Goal: Information Seeking & Learning: Learn about a topic

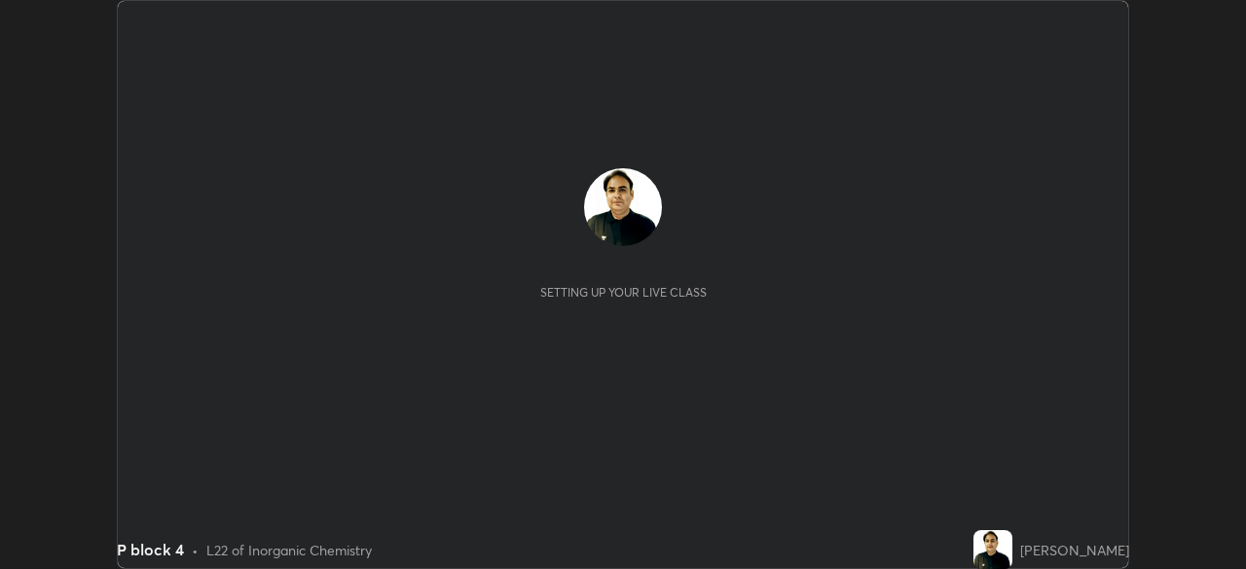
scroll to position [569, 1245]
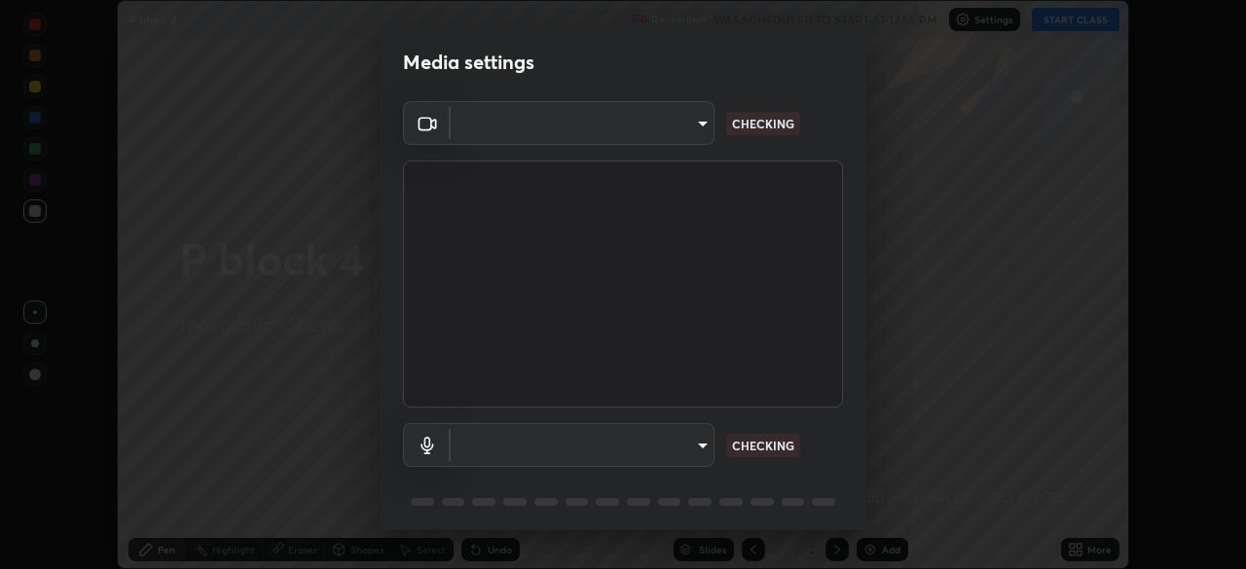
type input "68abbd0ba27f3b7b13d700706cc0a542acc53d6138fc99a51b3524be894f9c2a"
click at [578, 452] on body "Erase all P block 4 Recording WAS SCHEDULED TO START AT 12:55 PM Settings START…" at bounding box center [623, 284] width 1246 height 569
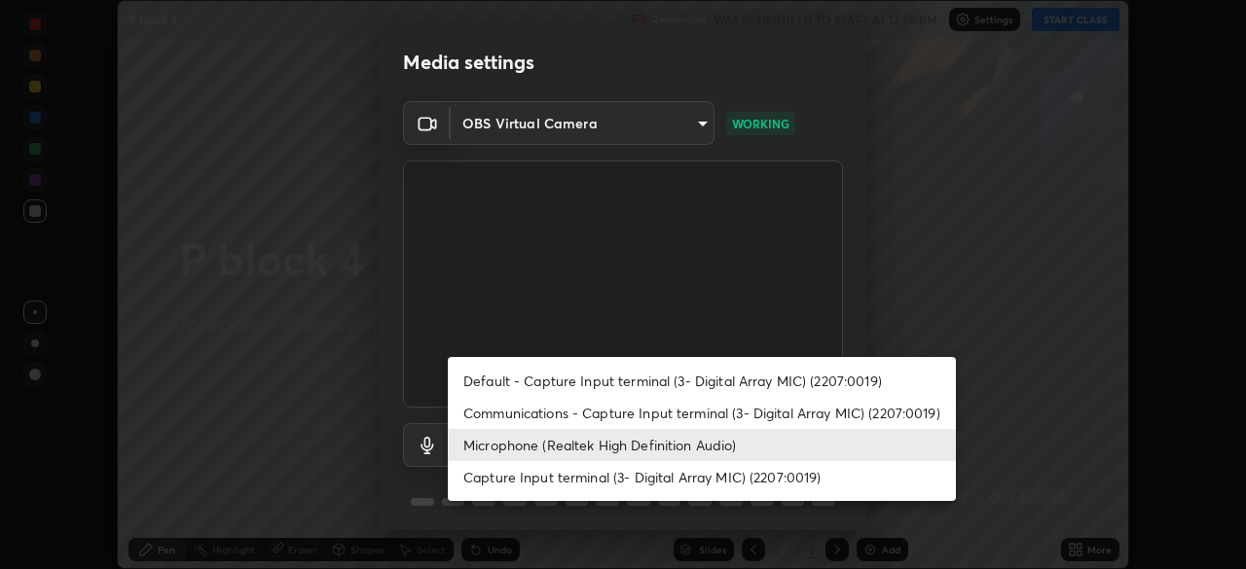
click at [577, 395] on li "Default - Capture Input terminal (3- Digital Array MIC) (2207:0019)" at bounding box center [702, 381] width 508 height 32
type input "default"
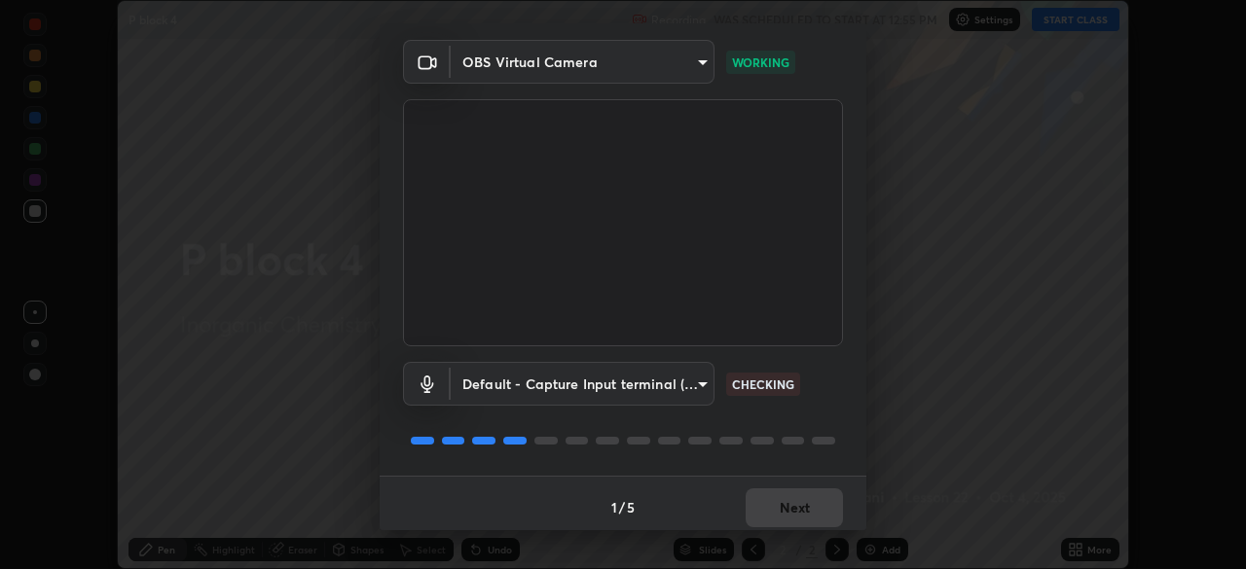
scroll to position [69, 0]
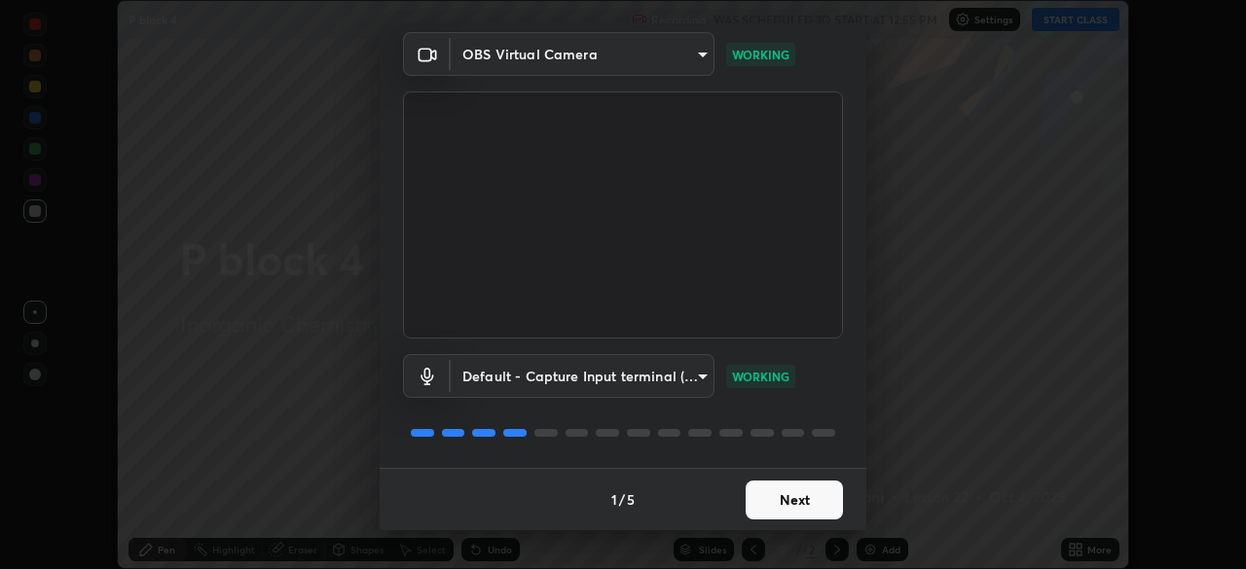
click at [755, 499] on button "Next" at bounding box center [794, 500] width 97 height 39
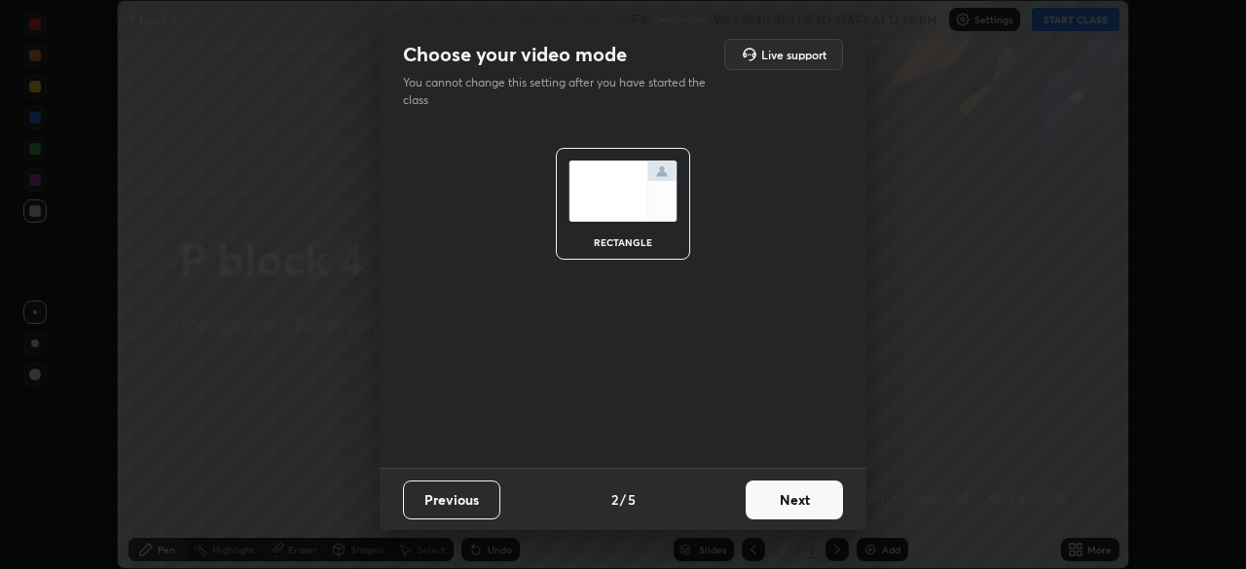
scroll to position [0, 0]
click at [779, 495] on button "Next" at bounding box center [794, 500] width 97 height 39
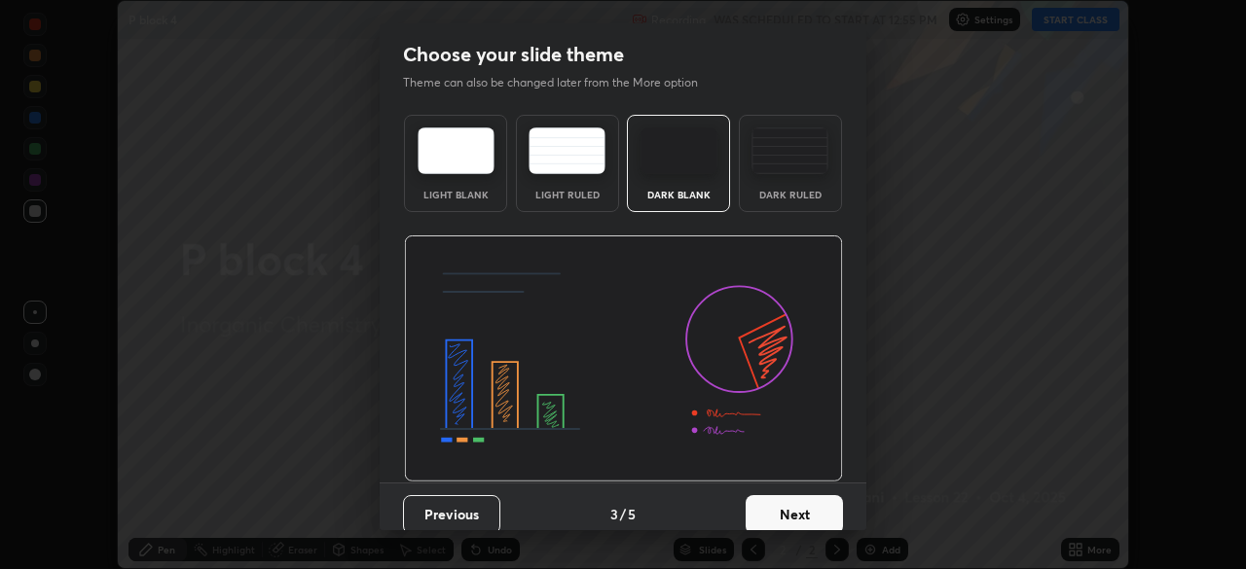
click at [792, 498] on button "Next" at bounding box center [794, 514] width 97 height 39
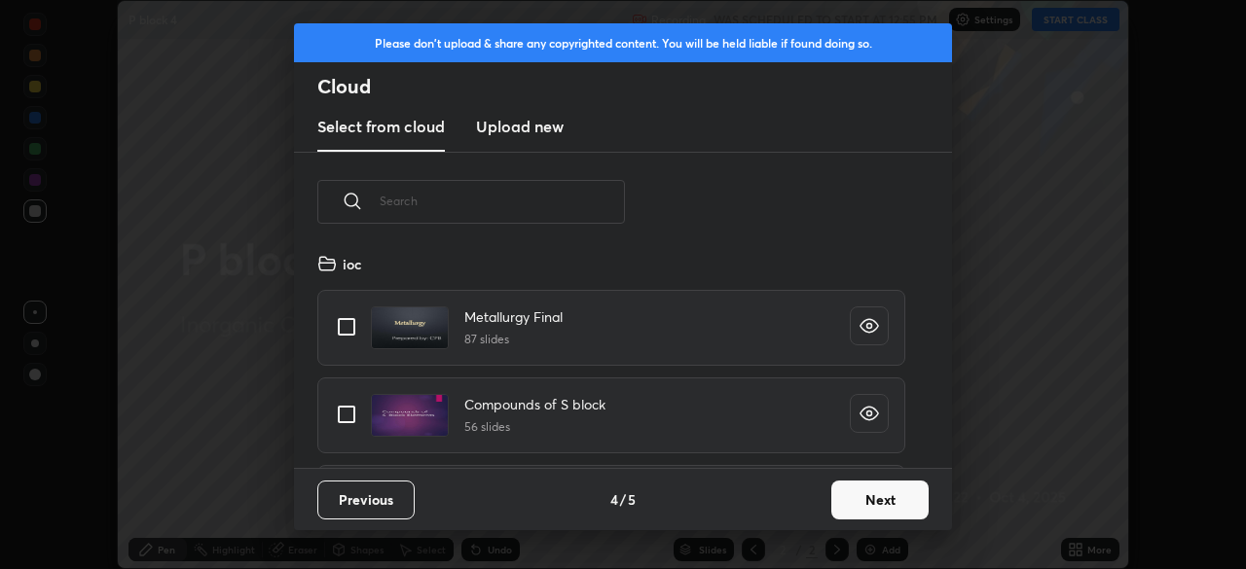
scroll to position [216, 625]
click at [835, 498] on button "Next" at bounding box center [879, 500] width 97 height 39
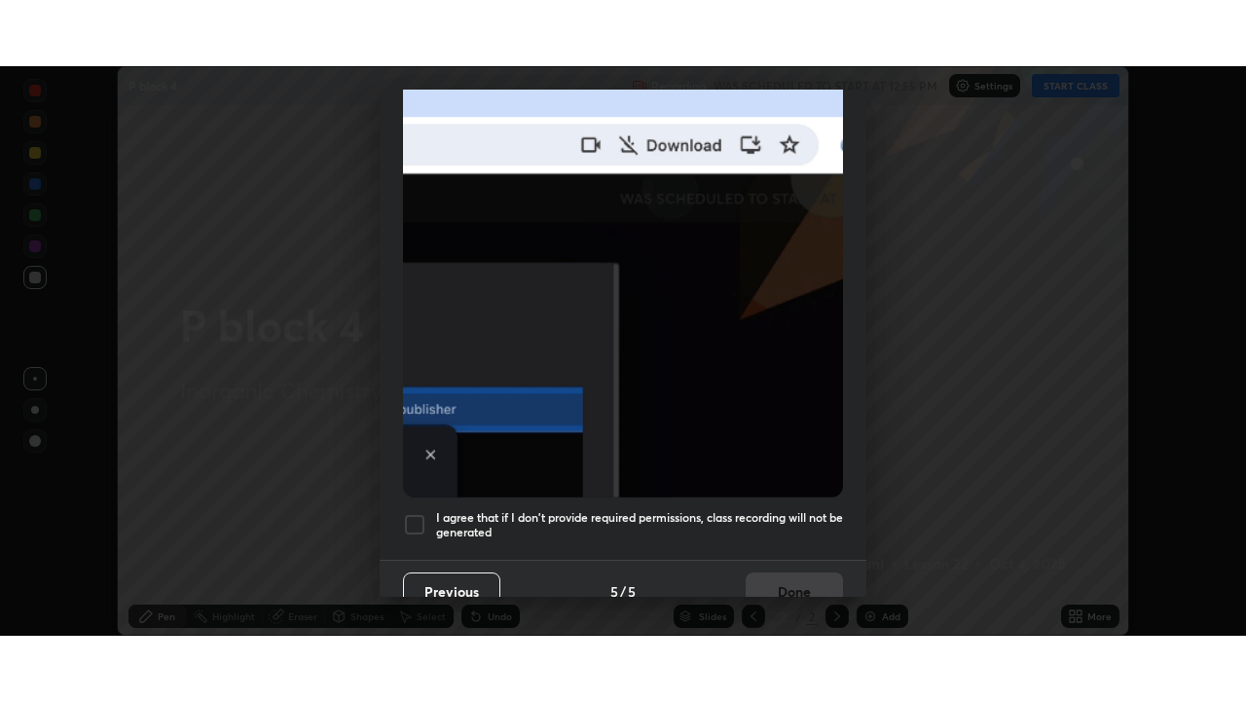
scroll to position [466, 0]
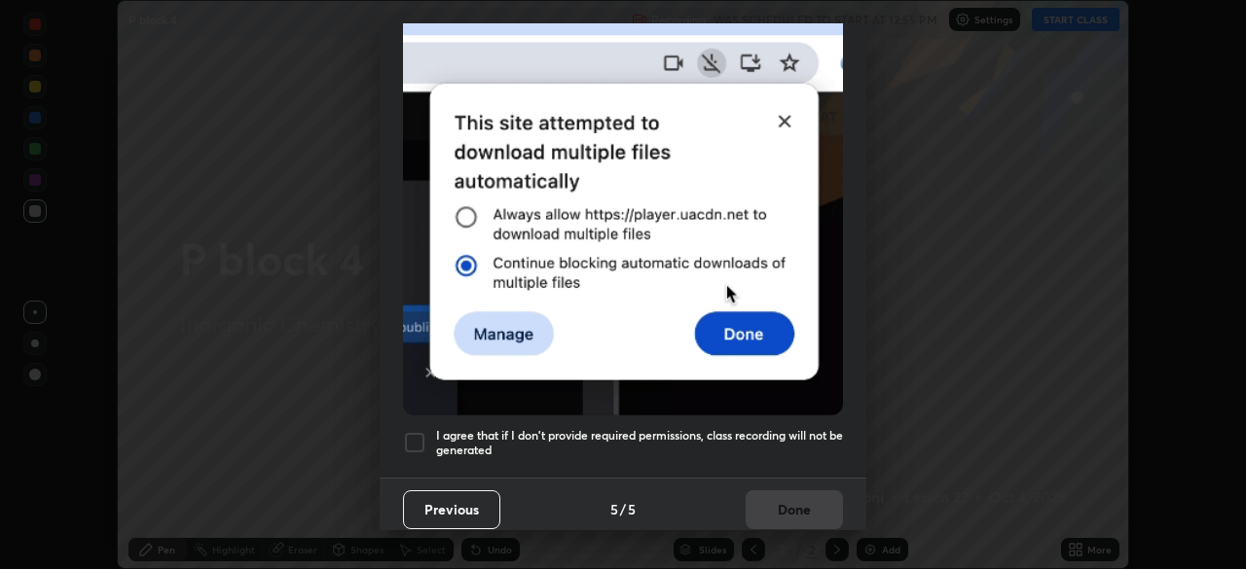
click at [433, 431] on div "I agree that if I don't provide required permissions, class recording will not …" at bounding box center [623, 442] width 440 height 23
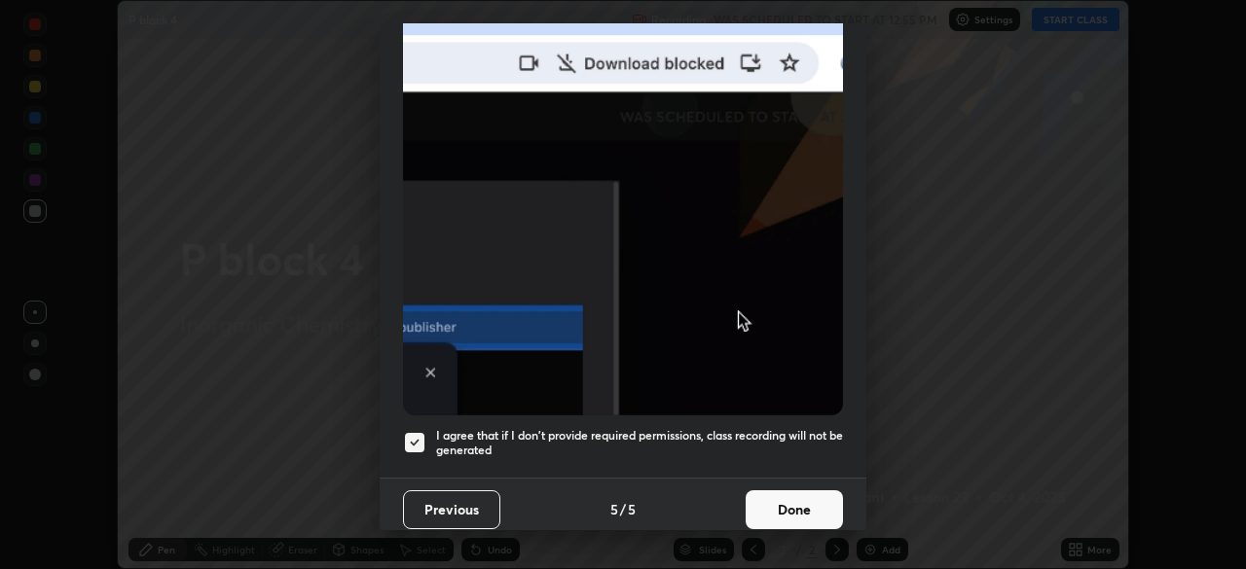
click at [771, 501] on button "Done" at bounding box center [794, 510] width 97 height 39
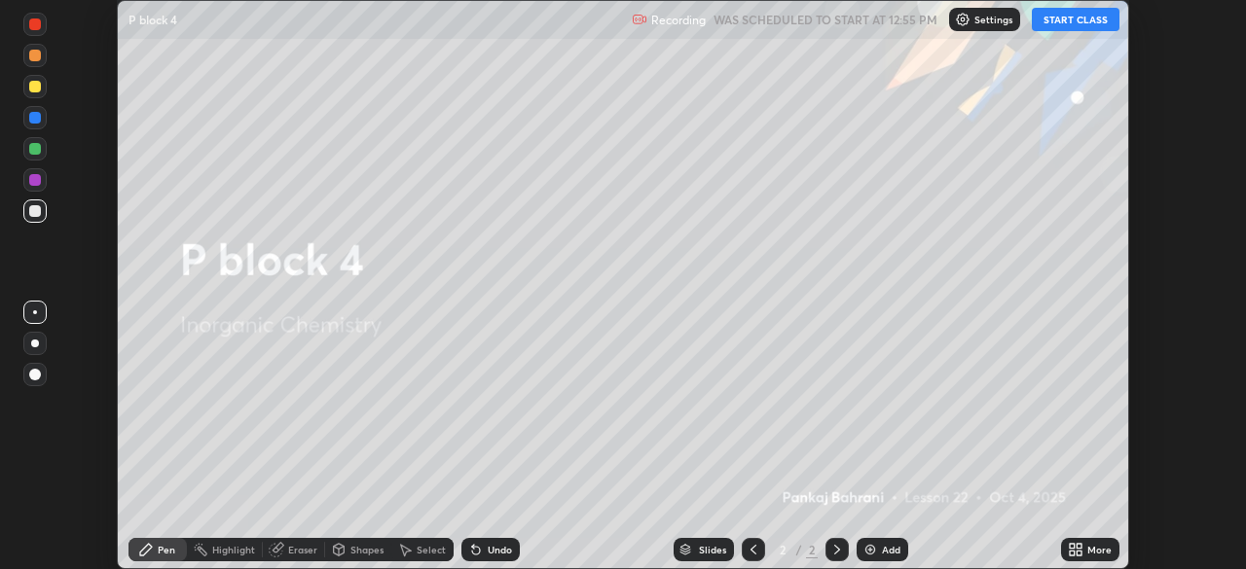
click at [1078, 24] on button "START CLASS" at bounding box center [1076, 19] width 88 height 23
click at [1079, 546] on icon at bounding box center [1079, 546] width 5 height 5
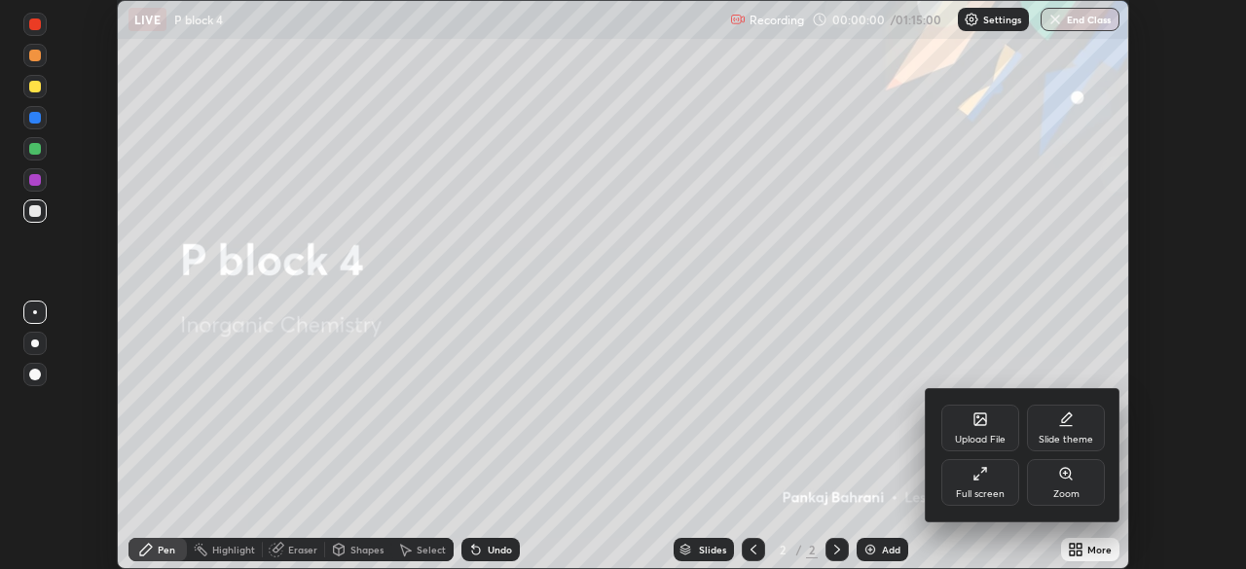
click at [996, 476] on div "Full screen" at bounding box center [980, 482] width 78 height 47
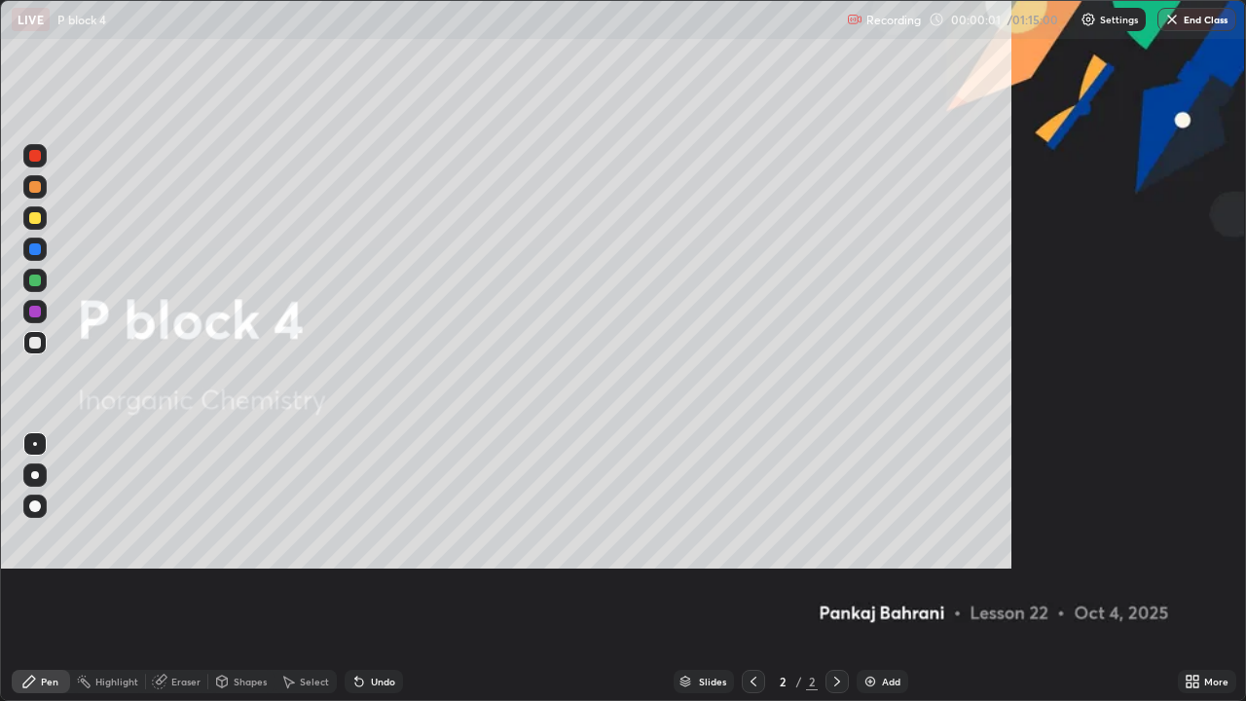
scroll to position [701, 1246]
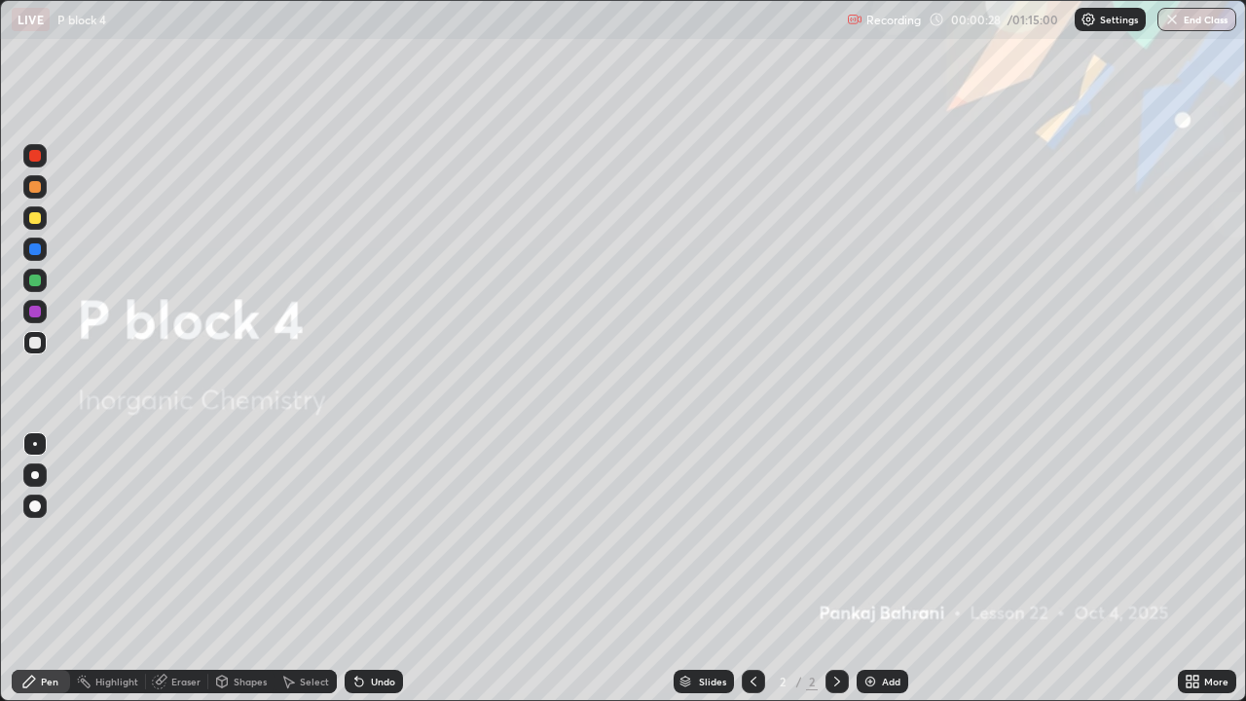
click at [874, 568] on img at bounding box center [870, 682] width 16 height 16
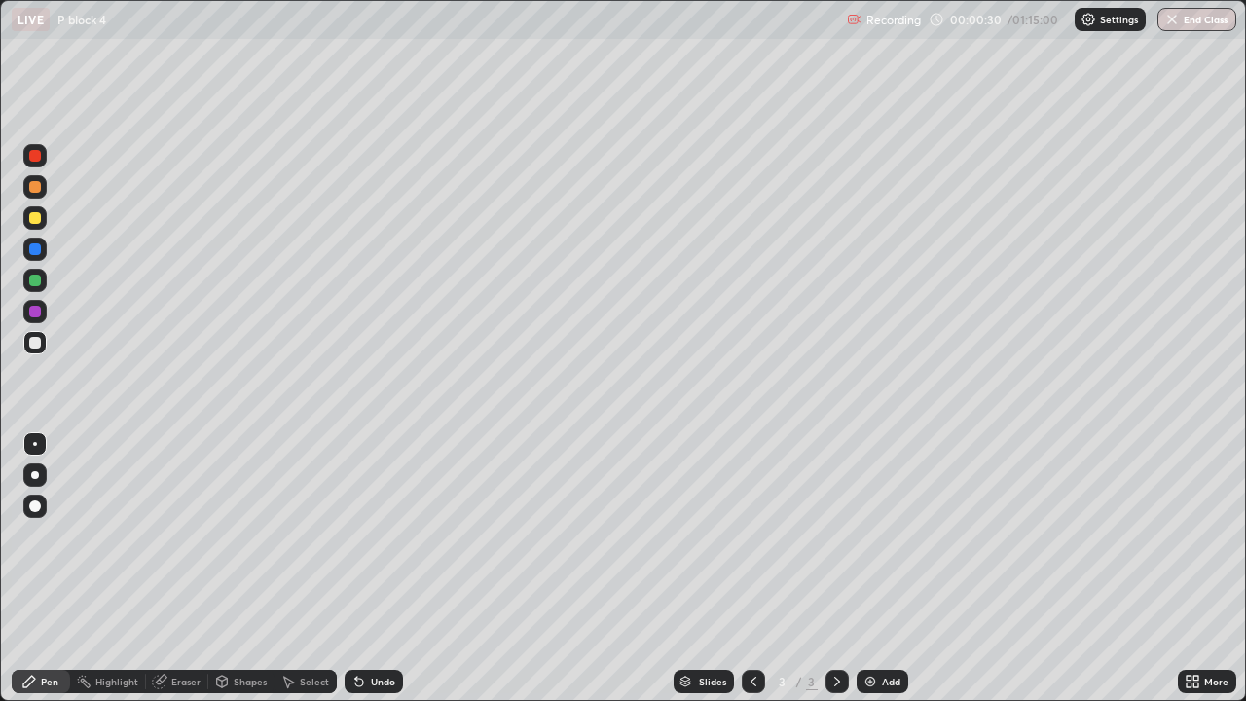
click at [36, 218] on div at bounding box center [35, 218] width 12 height 12
click at [35, 157] on div at bounding box center [35, 156] width 12 height 12
click at [37, 335] on div at bounding box center [34, 342] width 23 height 23
click at [394, 568] on div "Undo" at bounding box center [374, 681] width 58 height 23
click at [398, 568] on div "Undo" at bounding box center [374, 681] width 58 height 23
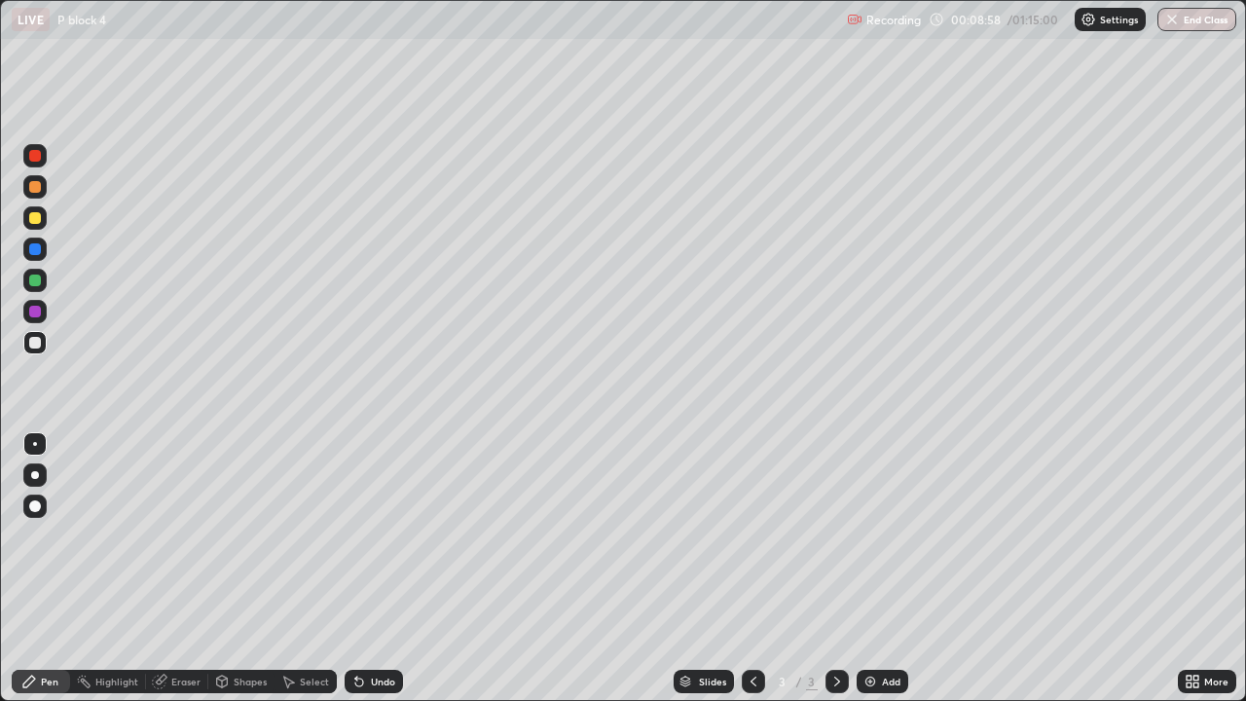
click at [396, 568] on div "Undo" at bounding box center [374, 681] width 58 height 23
click at [46, 285] on div at bounding box center [34, 280] width 23 height 23
click at [896, 568] on div "Add" at bounding box center [891, 682] width 18 height 10
click at [199, 568] on div "Eraser" at bounding box center [177, 681] width 62 height 23
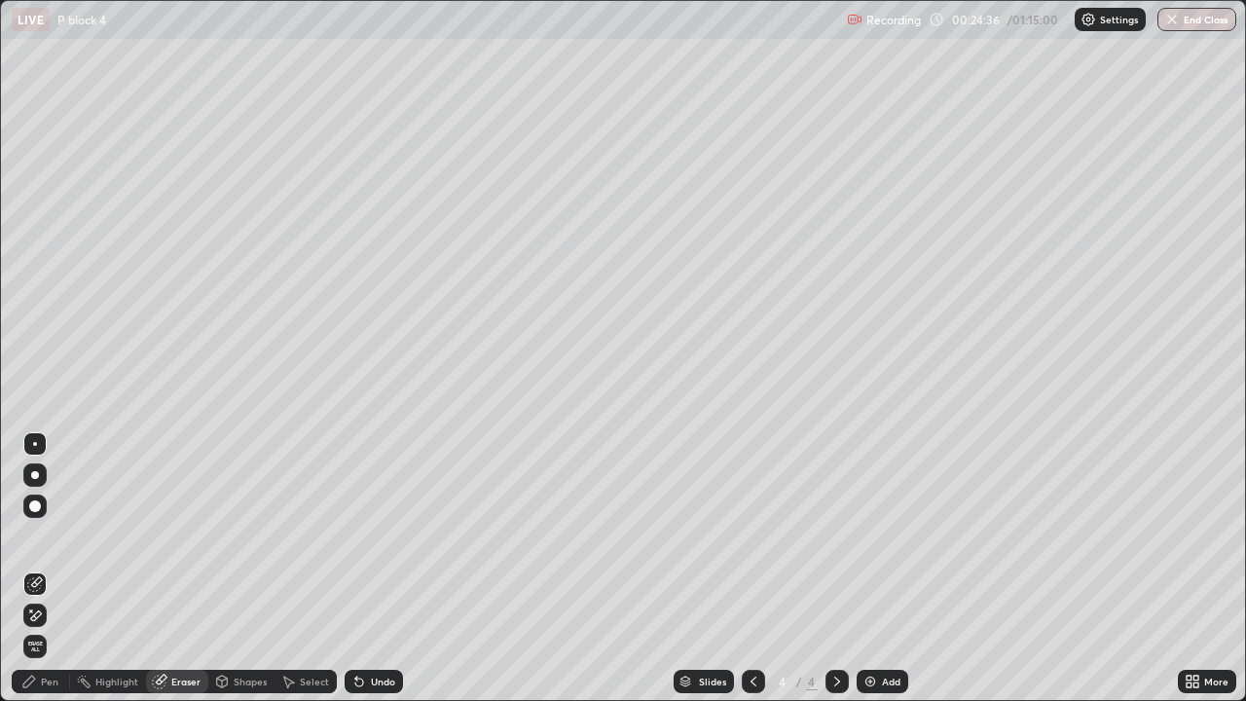
click at [261, 568] on div "Shapes" at bounding box center [241, 681] width 66 height 23
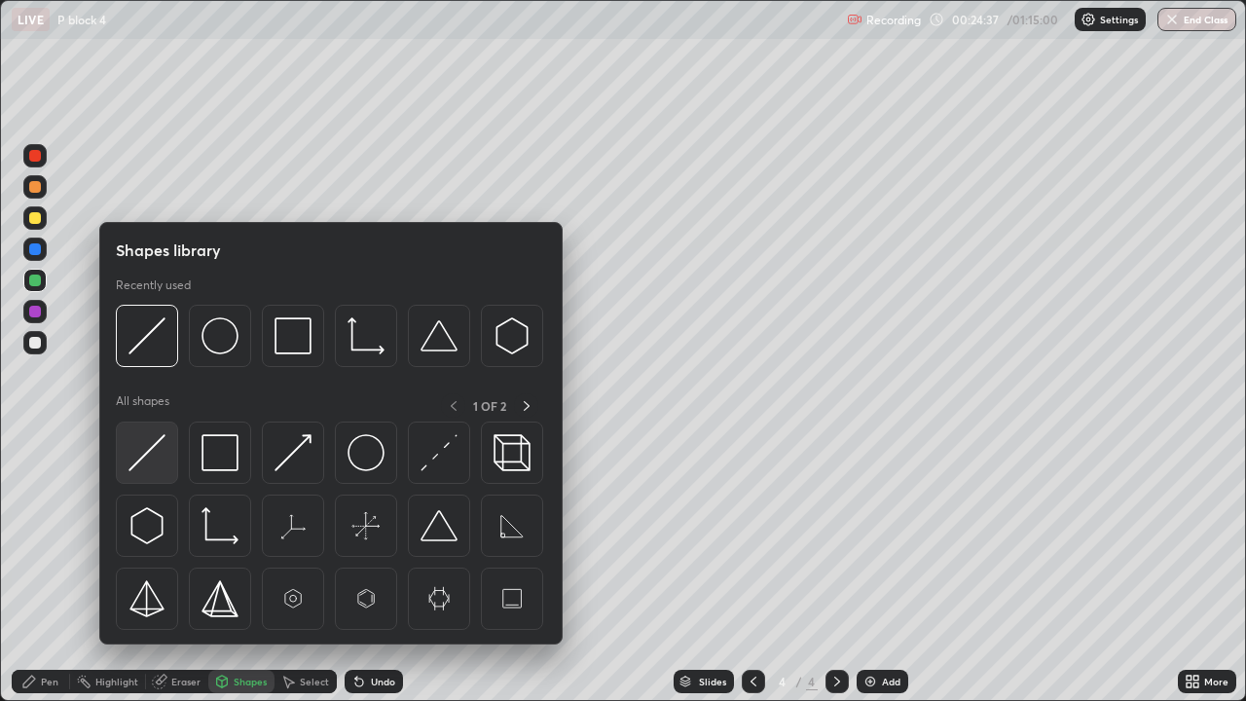
click at [159, 466] on img at bounding box center [146, 452] width 37 height 37
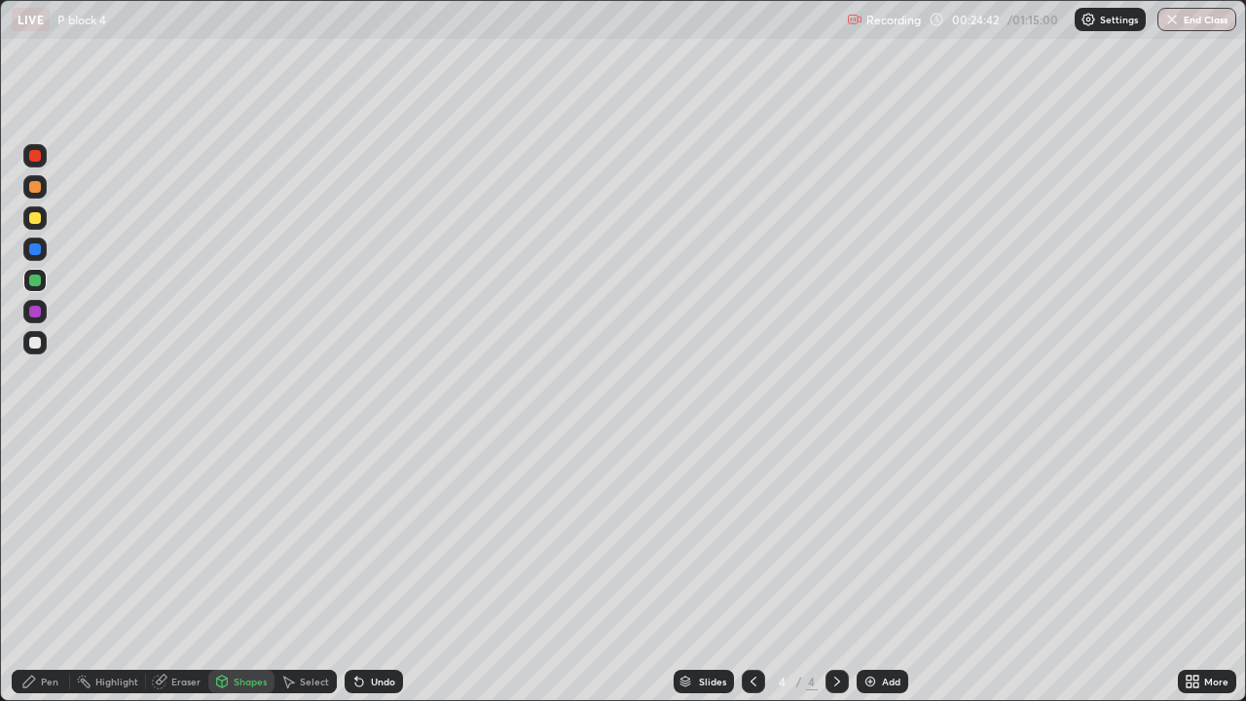
click at [62, 568] on div "Pen" at bounding box center [41, 681] width 58 height 23
click at [44, 222] on div at bounding box center [34, 217] width 23 height 23
click at [36, 280] on div at bounding box center [35, 280] width 12 height 12
click at [183, 568] on div "Eraser" at bounding box center [185, 682] width 29 height 10
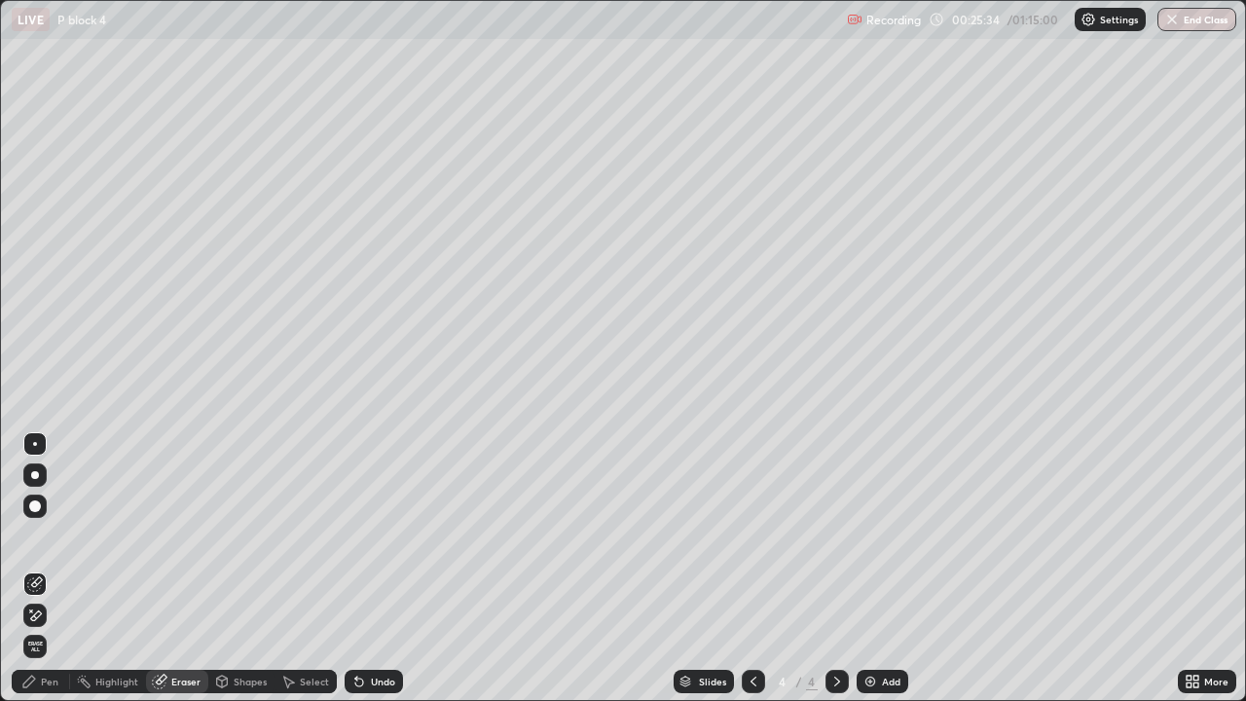
click at [44, 568] on div "Pen" at bounding box center [41, 681] width 58 height 23
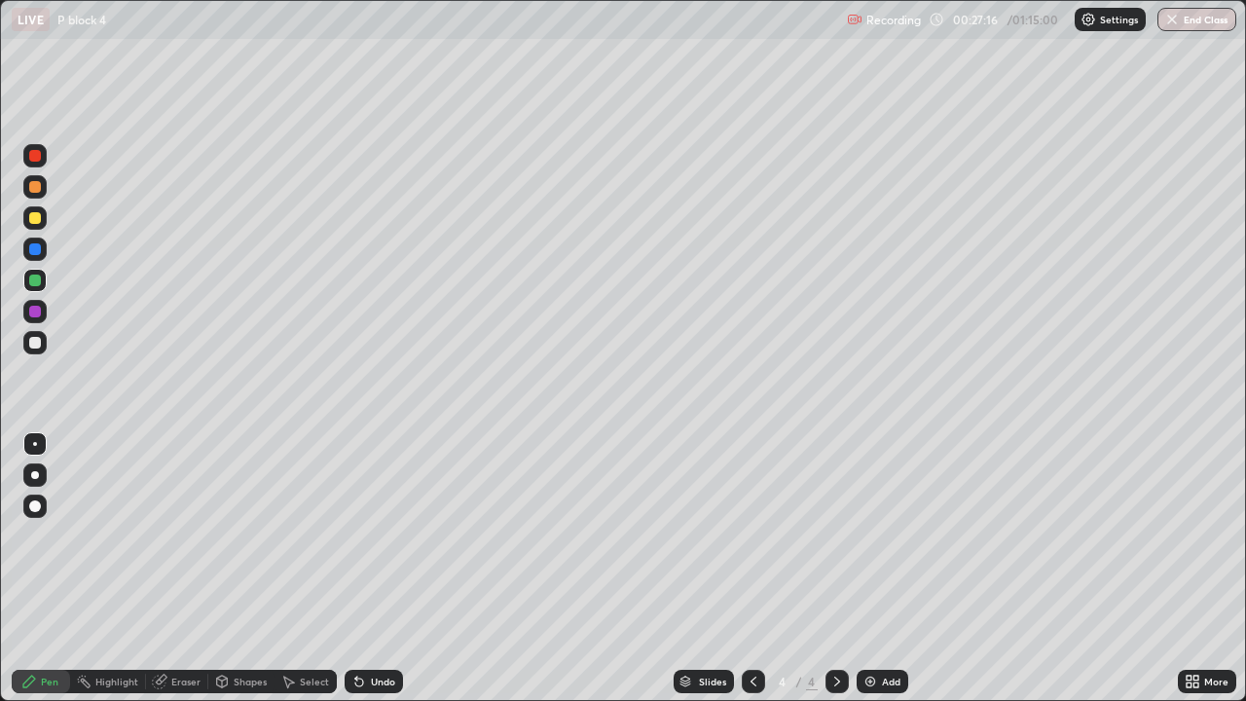
click at [41, 164] on div at bounding box center [34, 155] width 23 height 23
click at [39, 340] on div at bounding box center [35, 343] width 12 height 12
click at [42, 281] on div at bounding box center [34, 280] width 23 height 23
click at [36, 218] on div at bounding box center [35, 218] width 12 height 12
click at [38, 153] on div at bounding box center [35, 156] width 12 height 12
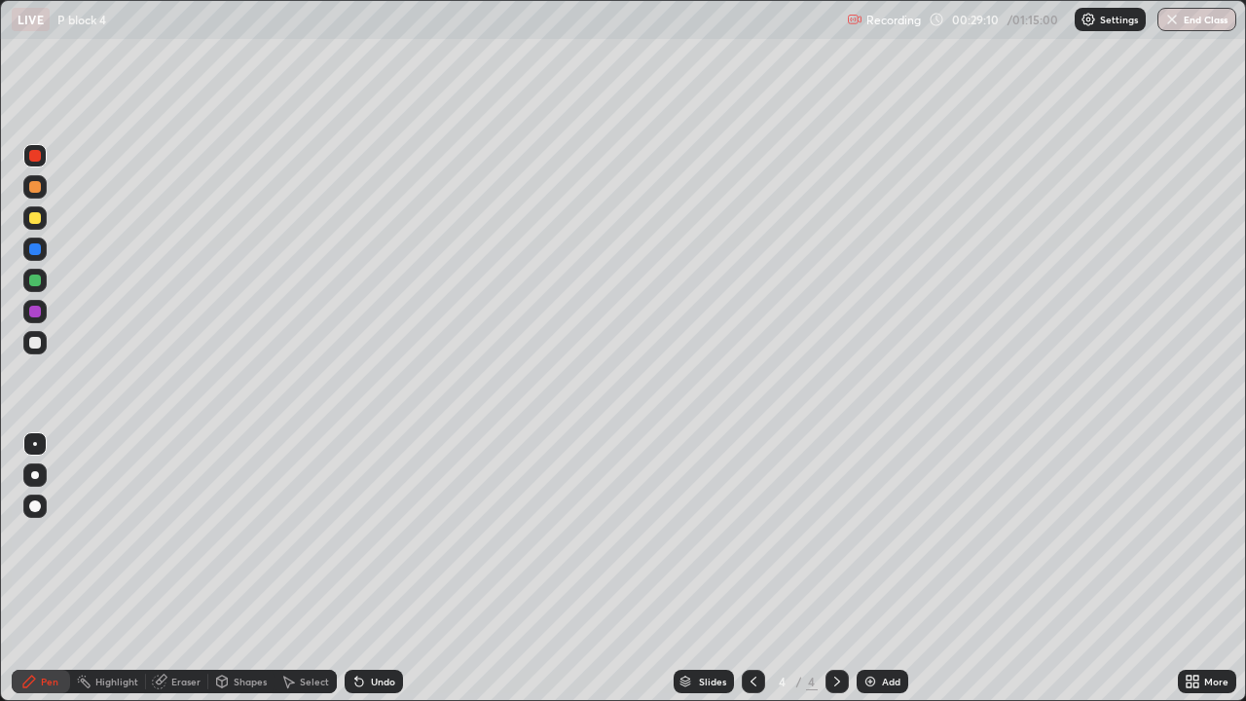
click at [42, 346] on div at bounding box center [34, 342] width 23 height 23
click at [34, 285] on div at bounding box center [35, 280] width 12 height 12
click at [209, 568] on div "Shapes" at bounding box center [241, 681] width 66 height 23
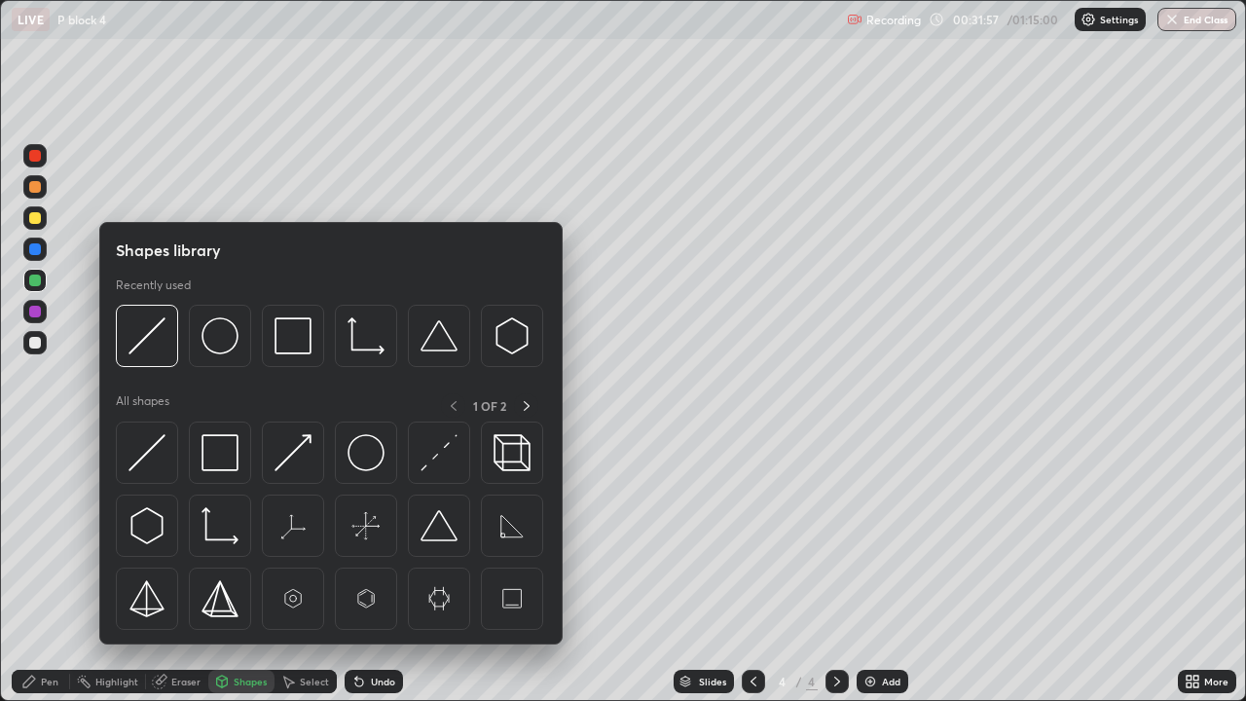
click at [195, 568] on div "Eraser" at bounding box center [185, 682] width 29 height 10
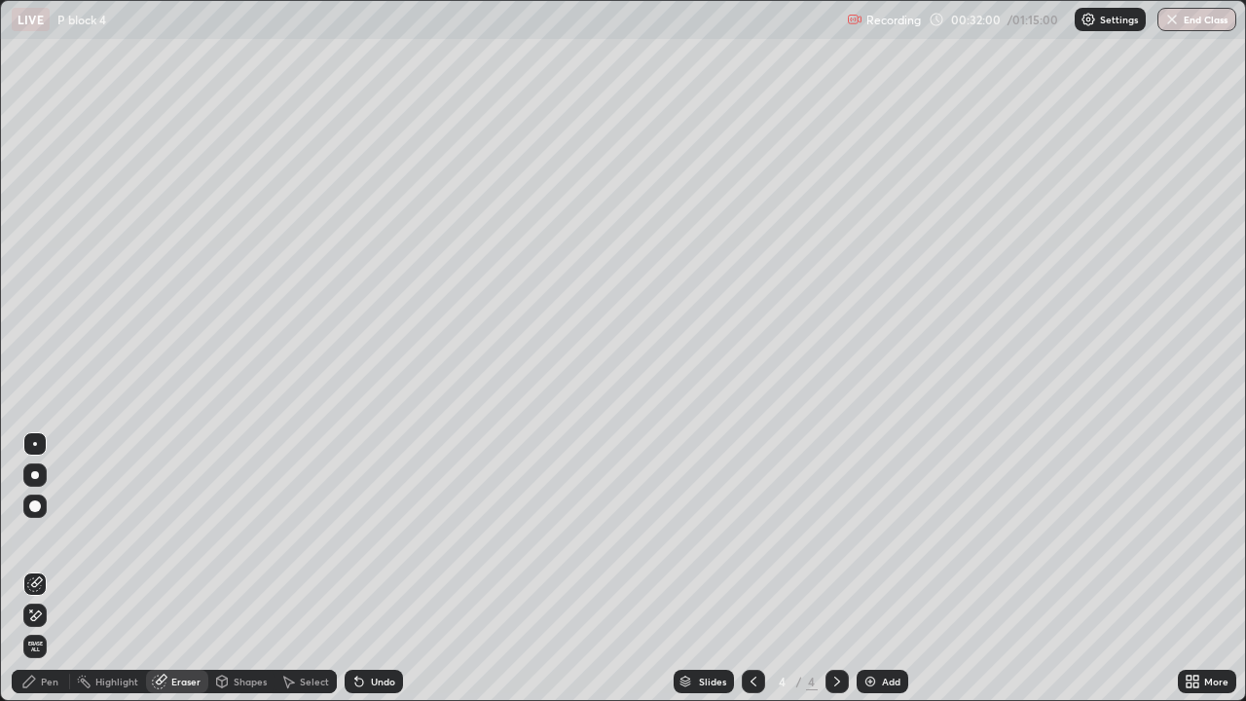
click at [60, 568] on div "Pen" at bounding box center [41, 681] width 58 height 23
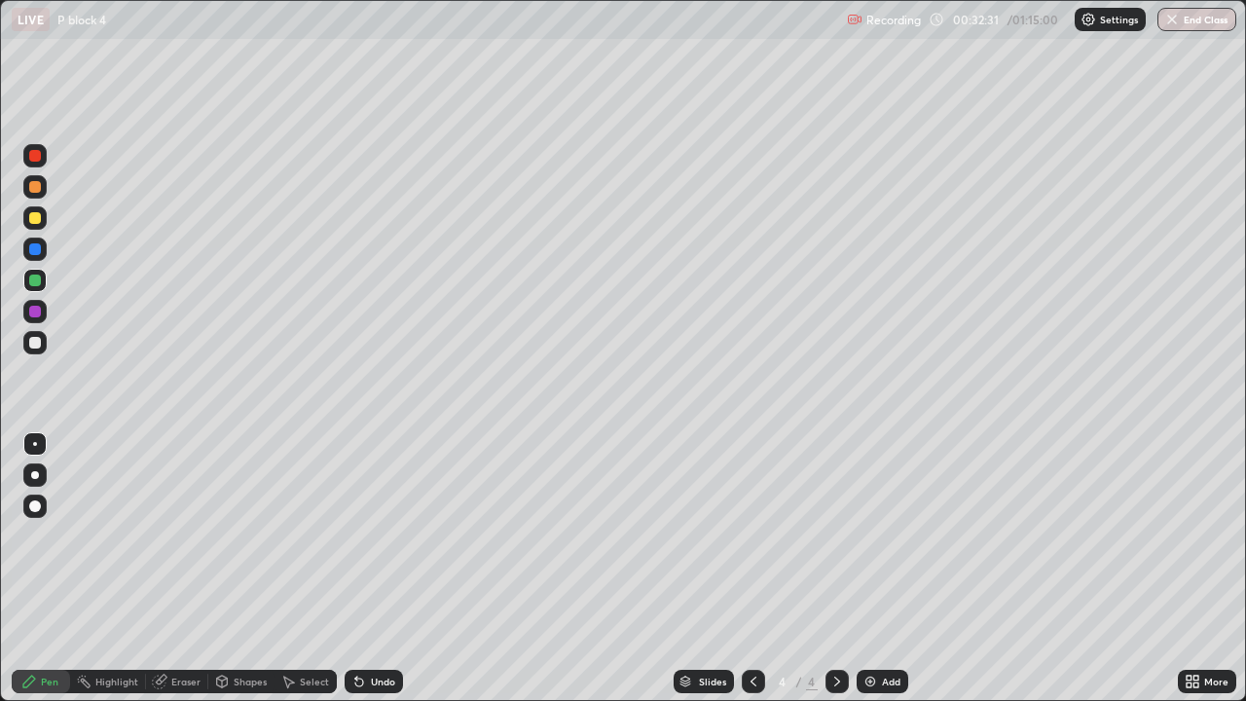
click at [42, 158] on div at bounding box center [34, 155] width 23 height 23
click at [380, 568] on div "Undo" at bounding box center [383, 682] width 24 height 10
click at [378, 568] on div "Undo" at bounding box center [383, 682] width 24 height 10
click at [35, 281] on div at bounding box center [35, 280] width 12 height 12
click at [38, 155] on div at bounding box center [35, 156] width 12 height 12
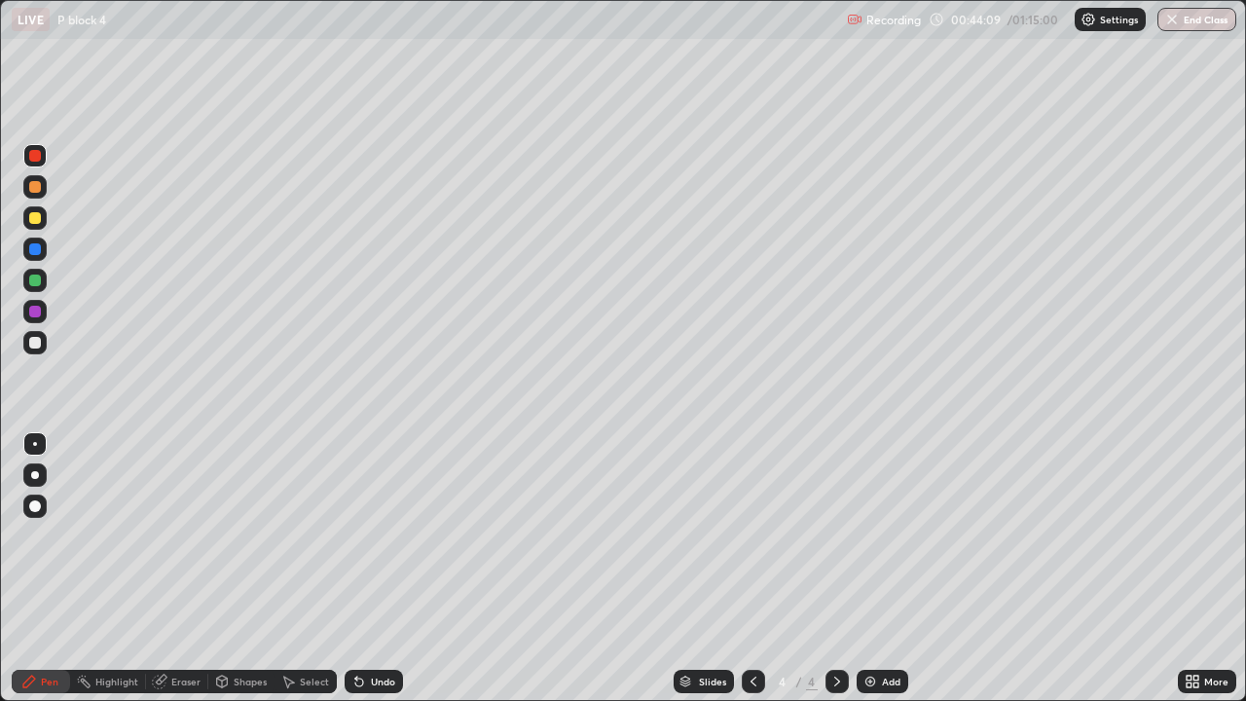
click at [44, 340] on div at bounding box center [34, 342] width 23 height 23
click at [868, 568] on img at bounding box center [870, 682] width 16 height 16
click at [45, 216] on div at bounding box center [34, 217] width 23 height 23
click at [378, 568] on div "Undo" at bounding box center [383, 682] width 24 height 10
click at [44, 278] on div at bounding box center [34, 280] width 23 height 23
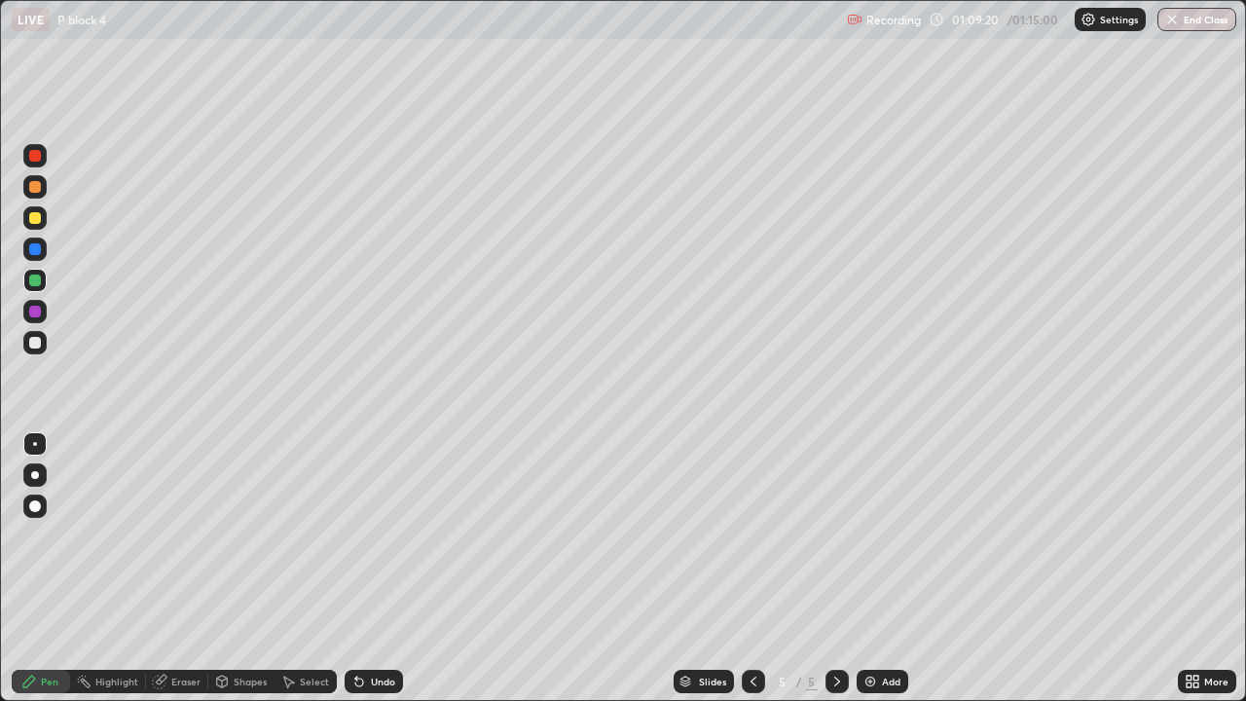
click at [751, 568] on icon at bounding box center [754, 682] width 16 height 16
click at [752, 568] on icon at bounding box center [754, 682] width 16 height 16
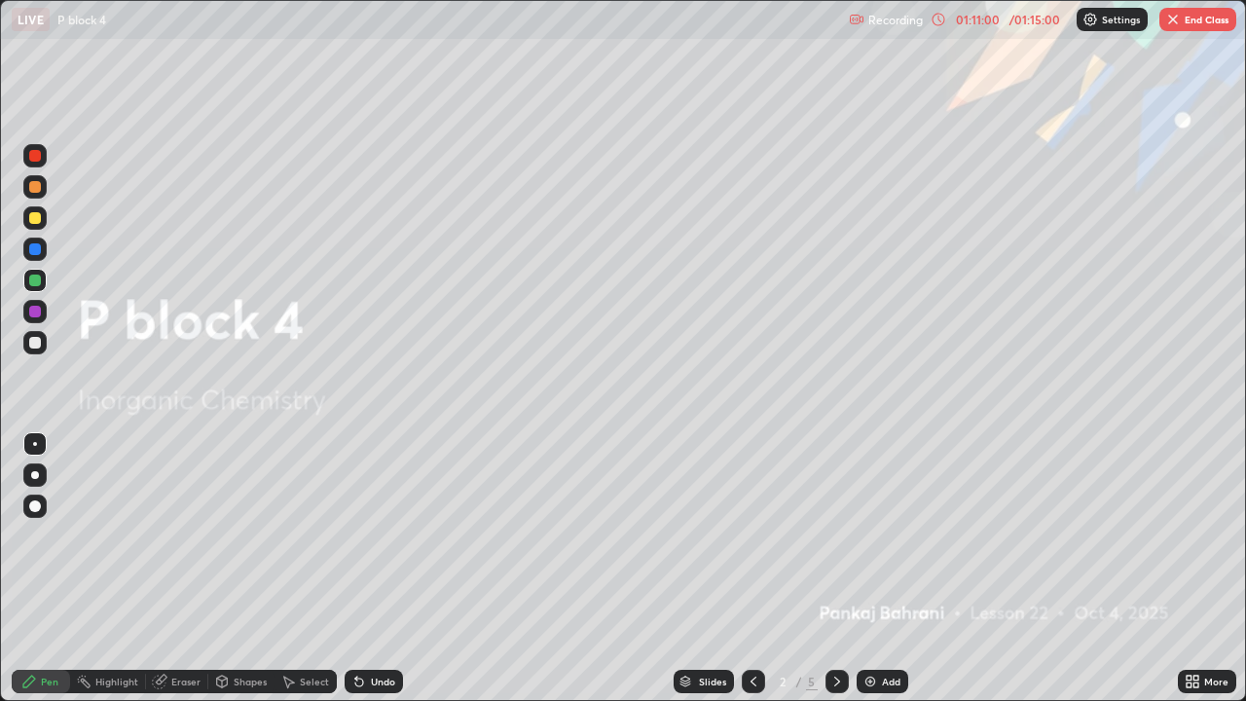
click at [835, 568] on icon at bounding box center [837, 682] width 16 height 16
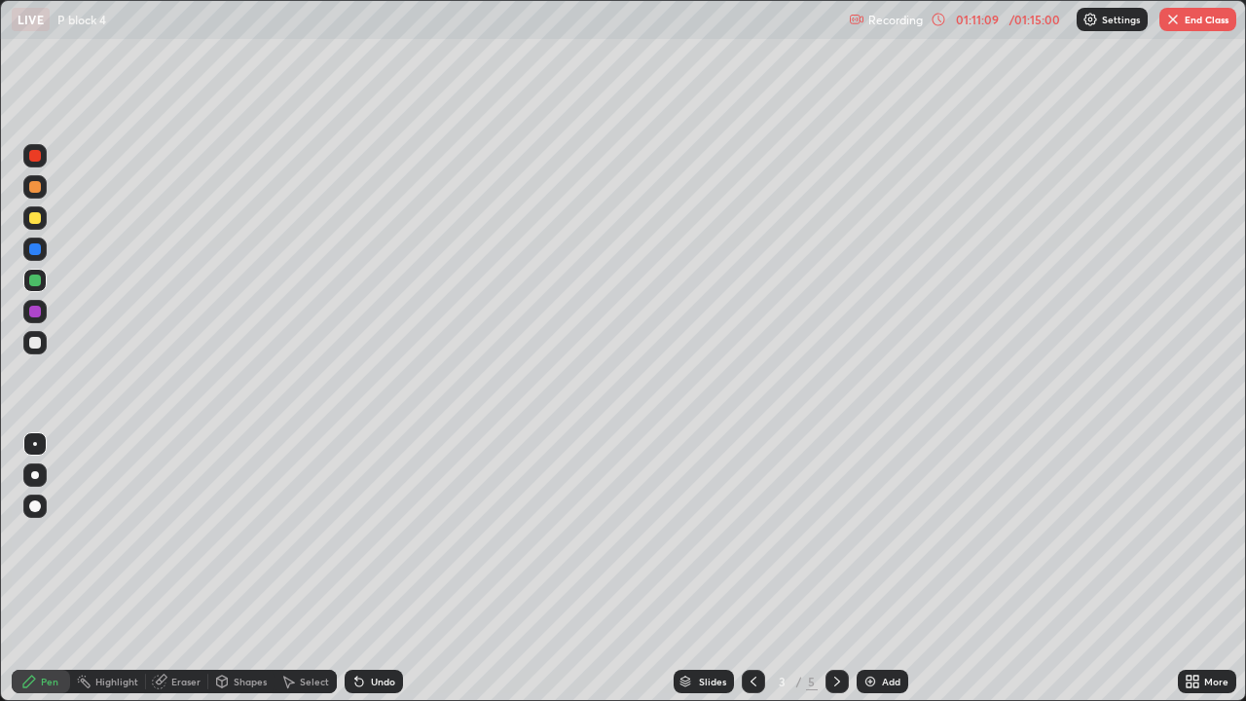
click at [835, 568] on icon at bounding box center [837, 682] width 16 height 16
click at [833, 568] on icon at bounding box center [837, 682] width 16 height 16
click at [753, 568] on icon at bounding box center [753, 682] width 6 height 10
click at [753, 568] on icon at bounding box center [754, 682] width 16 height 16
click at [751, 568] on icon at bounding box center [754, 682] width 16 height 16
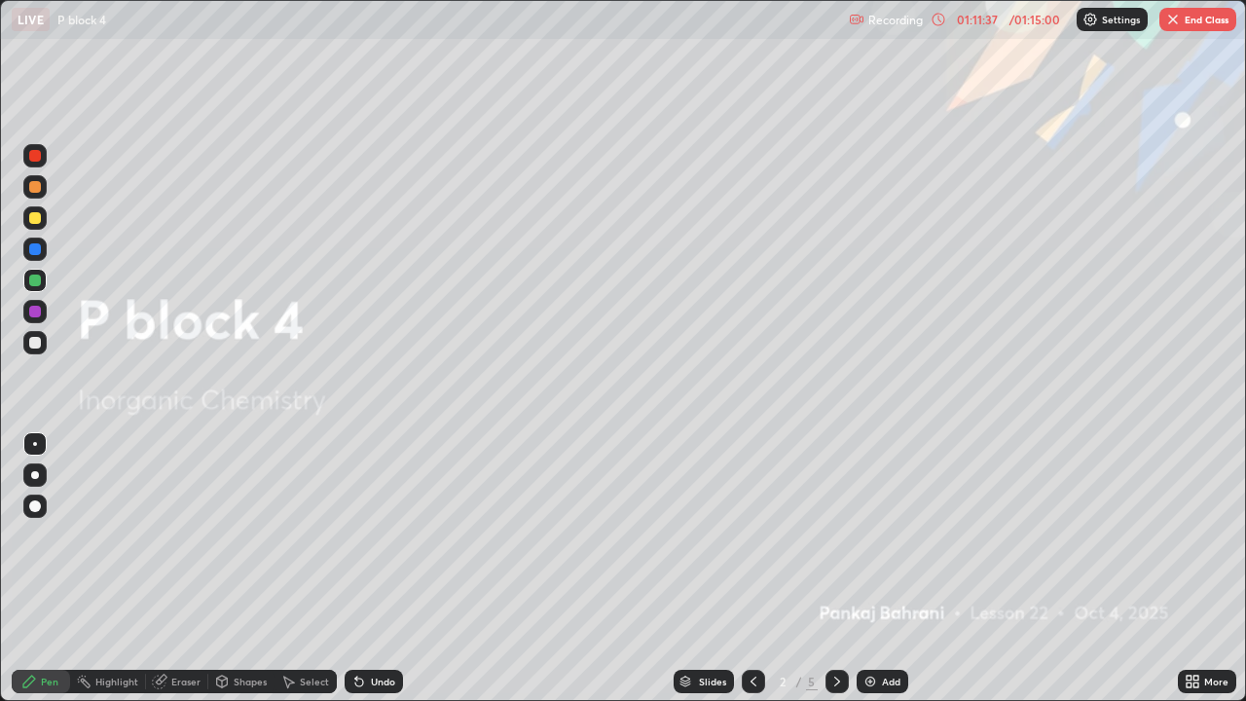
click at [1180, 22] on img "button" at bounding box center [1173, 20] width 16 height 16
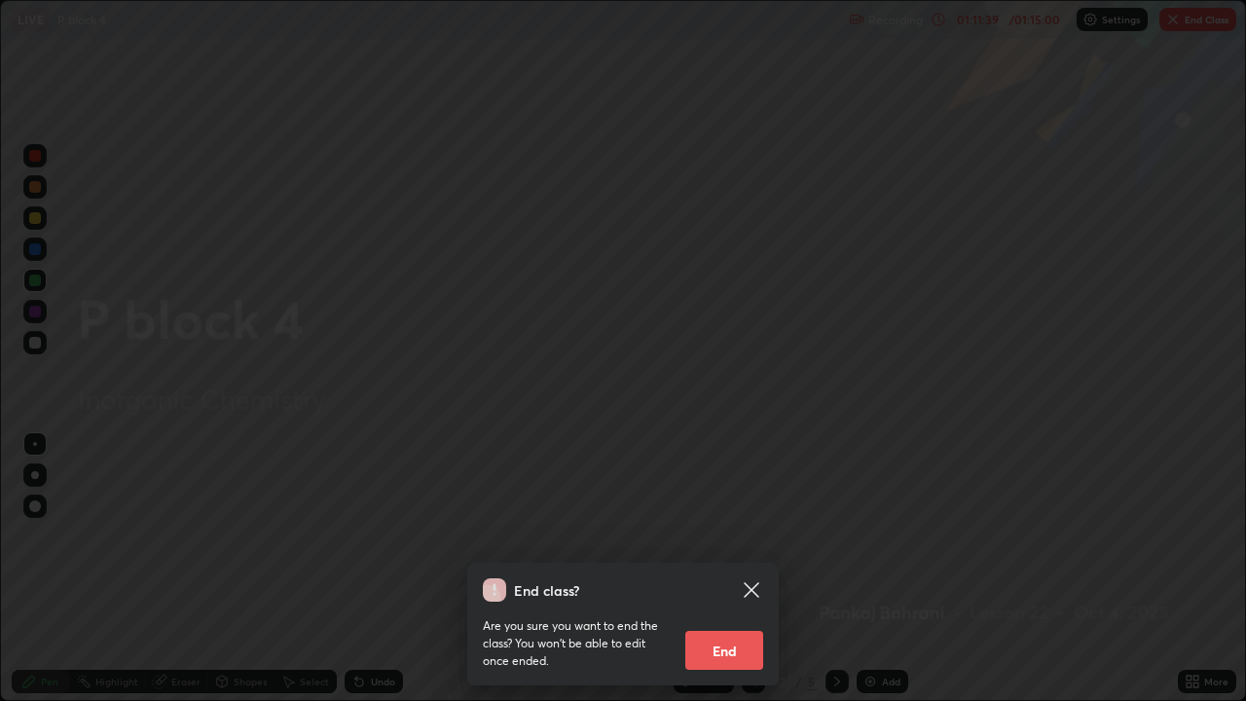
click at [725, 568] on button "End" at bounding box center [724, 650] width 78 height 39
